Goal: Task Accomplishment & Management: Use online tool/utility

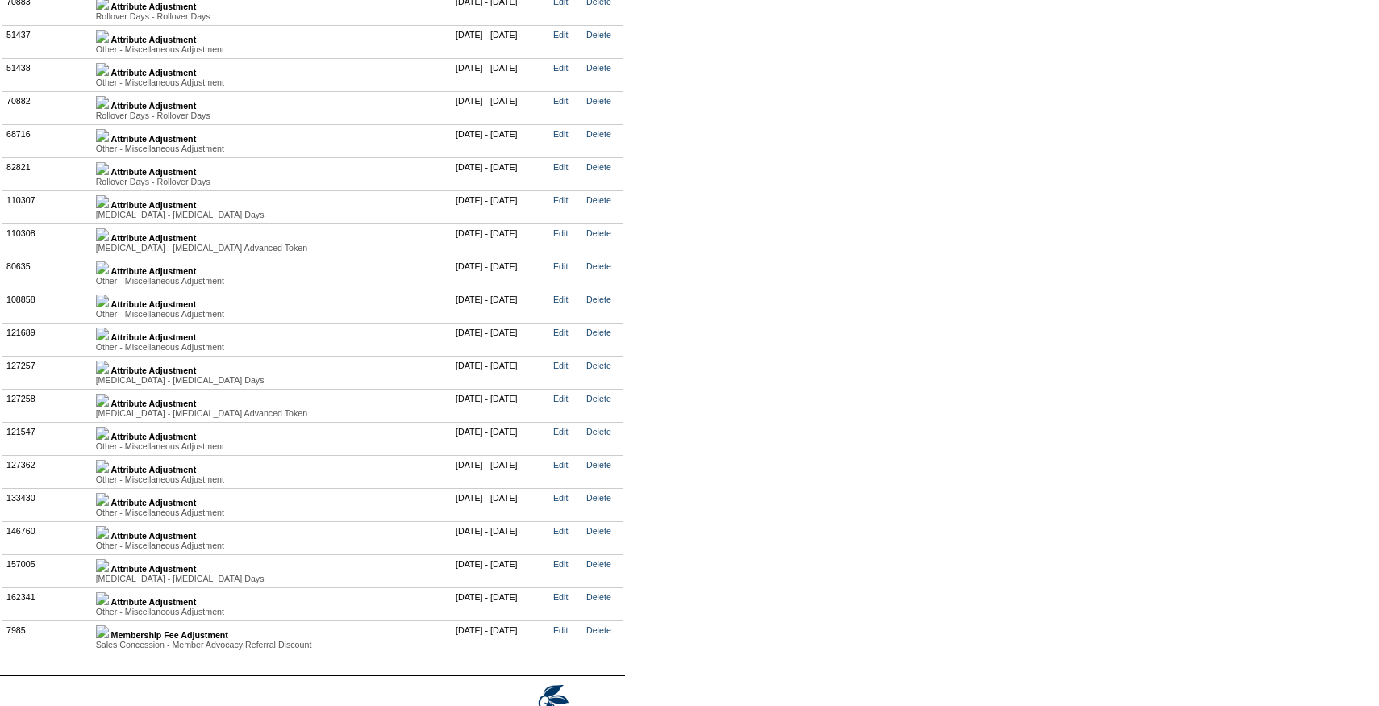
scroll to position [3774, 0]
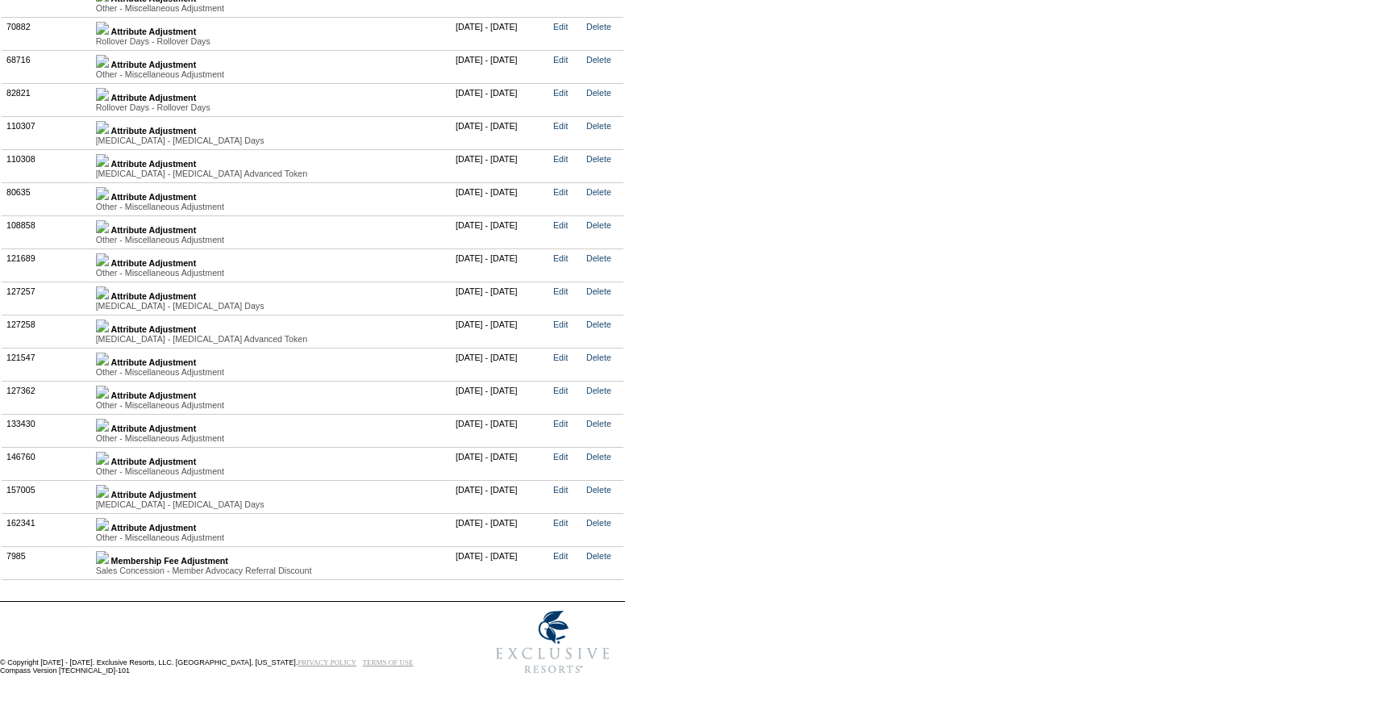
click at [115, 532] on div "Other - Miscellaneous Adjustment" at bounding box center [271, 537] width 351 height 10
click at [109, 520] on img at bounding box center [102, 524] width 13 height 13
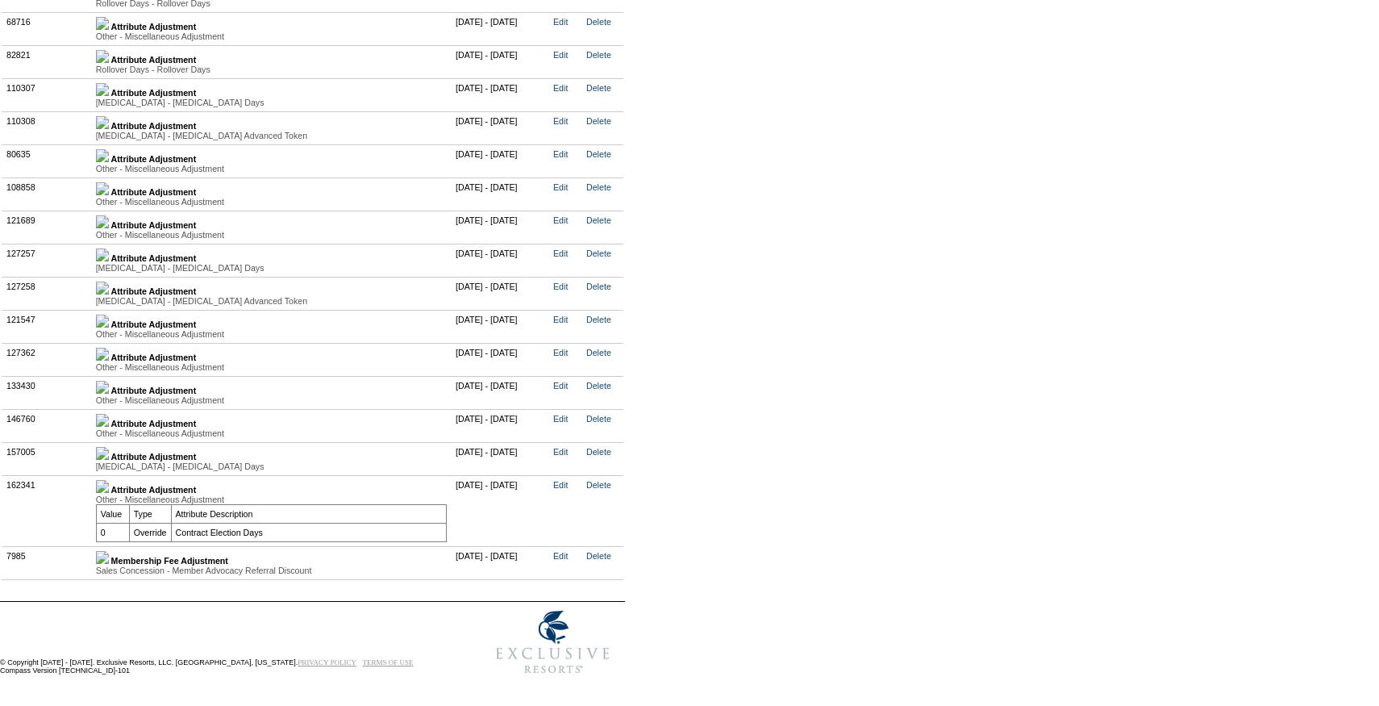
click at [109, 427] on img at bounding box center [102, 420] width 13 height 13
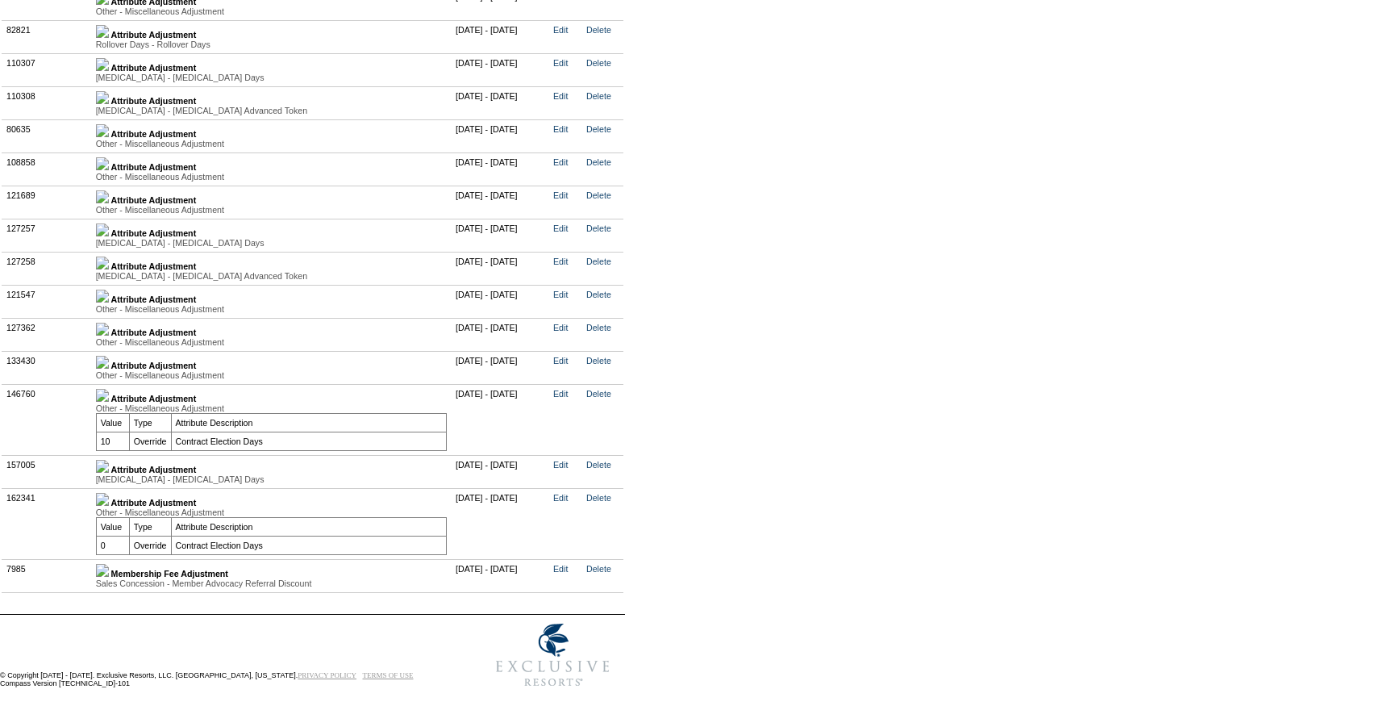
click at [118, 413] on div "Other - Miscellaneous Adjustment" at bounding box center [271, 408] width 351 height 10
click at [109, 402] on img at bounding box center [102, 395] width 13 height 13
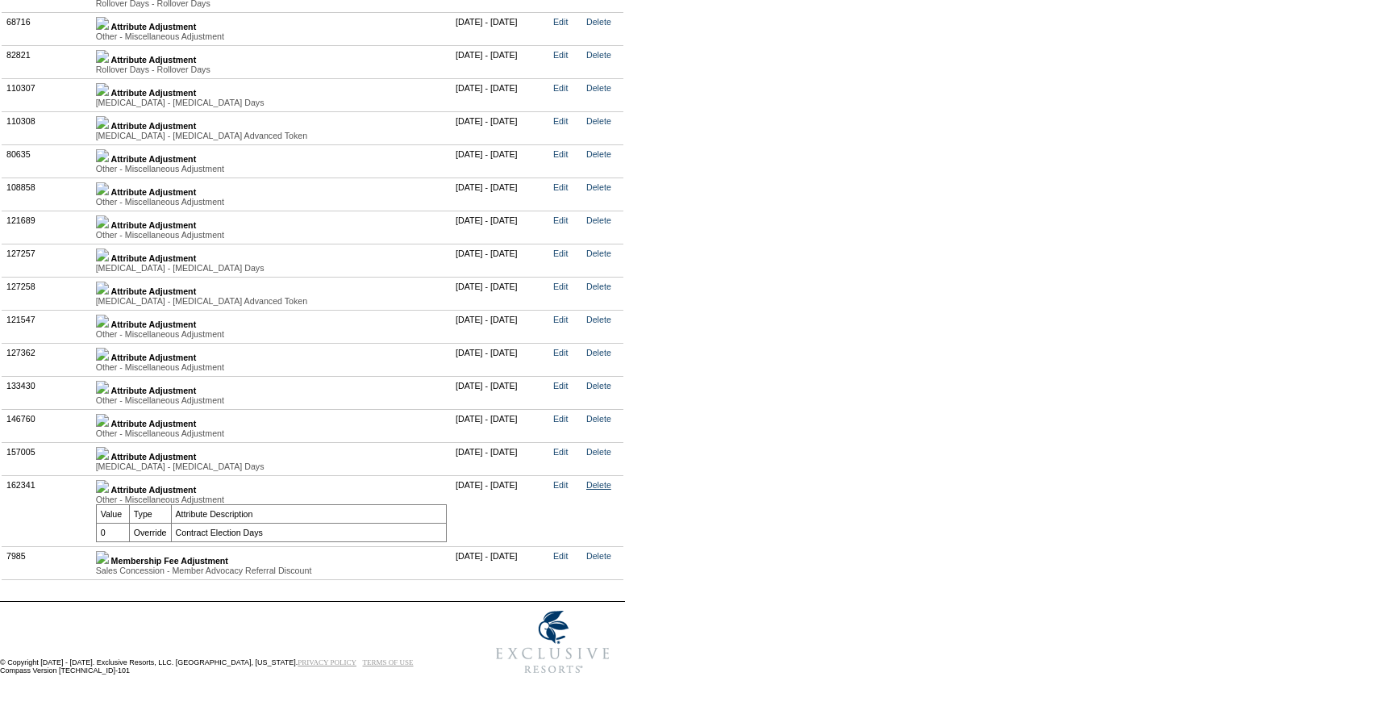
click at [611, 490] on link "Delete" at bounding box center [598, 485] width 25 height 10
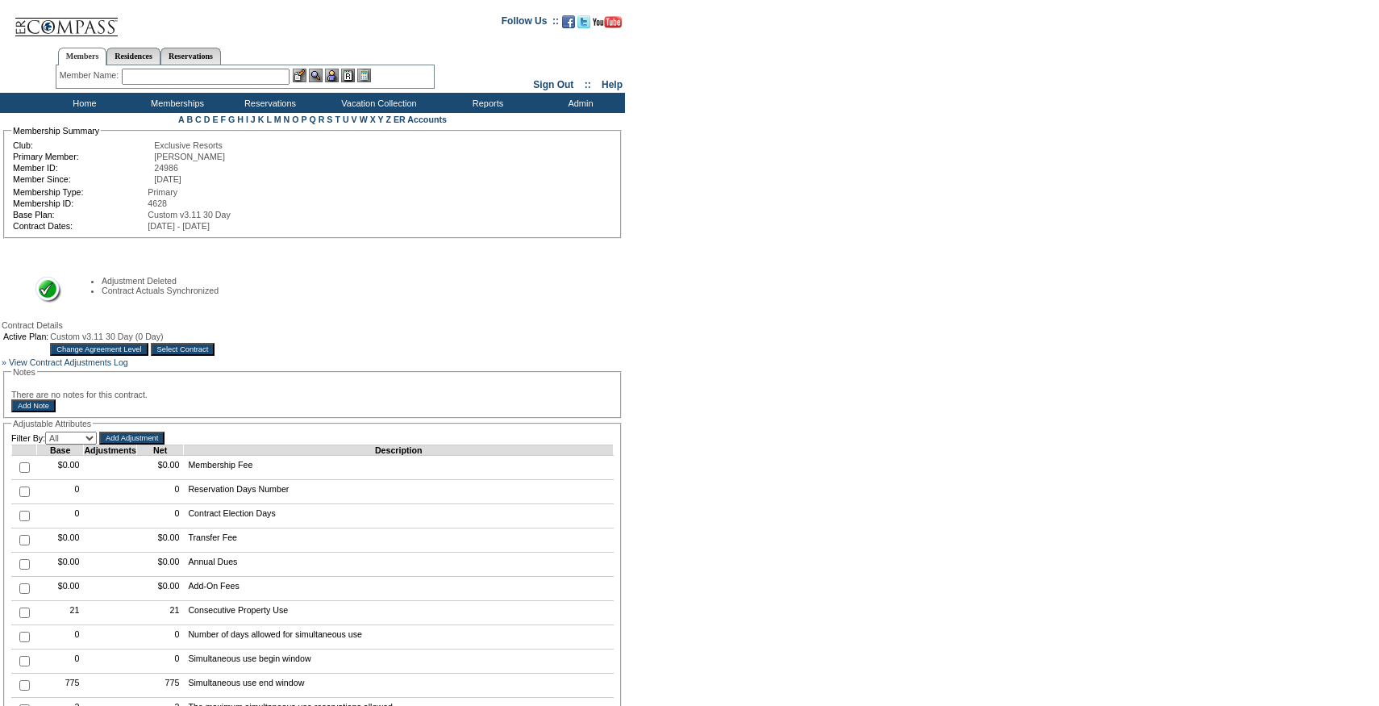
click at [216, 347] on table "Active Plan: Custom v3.11 30 Day (0 Day) Change Agreement Level Select Contract" at bounding box center [109, 343] width 215 height 27
click at [215, 356] on input "Select Contract" at bounding box center [183, 349] width 65 height 13
